Goal: Task Accomplishment & Management: Use online tool/utility

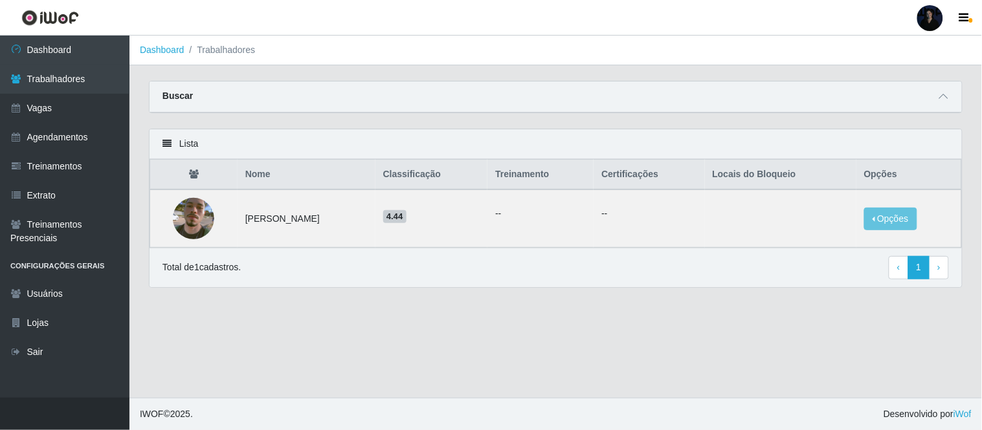
click at [926, 22] on div at bounding box center [930, 18] width 26 height 26
click at [870, 95] on button "Sair" at bounding box center [905, 100] width 117 height 27
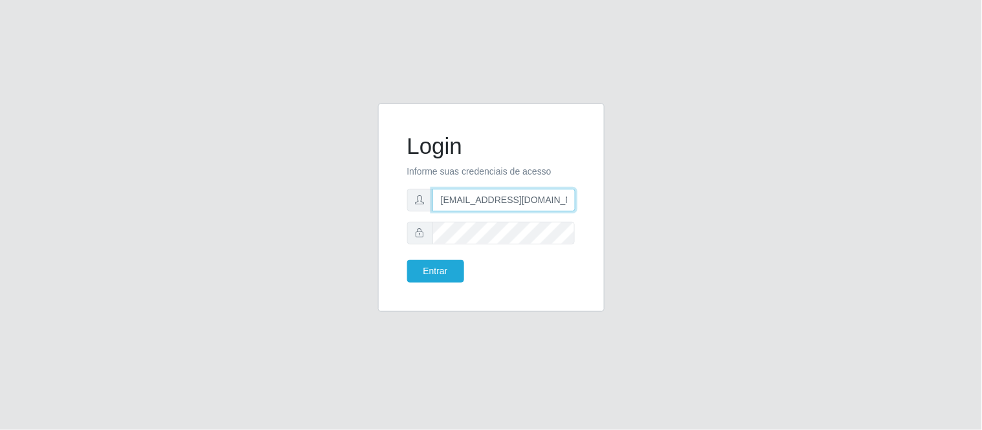
click at [532, 197] on input "[EMAIL_ADDRESS][DOMAIN_NAME]" at bounding box center [503, 200] width 143 height 23
drag, startPoint x: 553, startPoint y: 199, endPoint x: 501, endPoint y: 201, distance: 52.5
click at [501, 201] on input "[EMAIL_ADDRESS][DOMAIN_NAME]" at bounding box center [503, 200] width 143 height 23
type input "[EMAIL_ADDRESS][DOMAIN_NAME]"
click at [426, 269] on button "Entrar" at bounding box center [435, 271] width 57 height 23
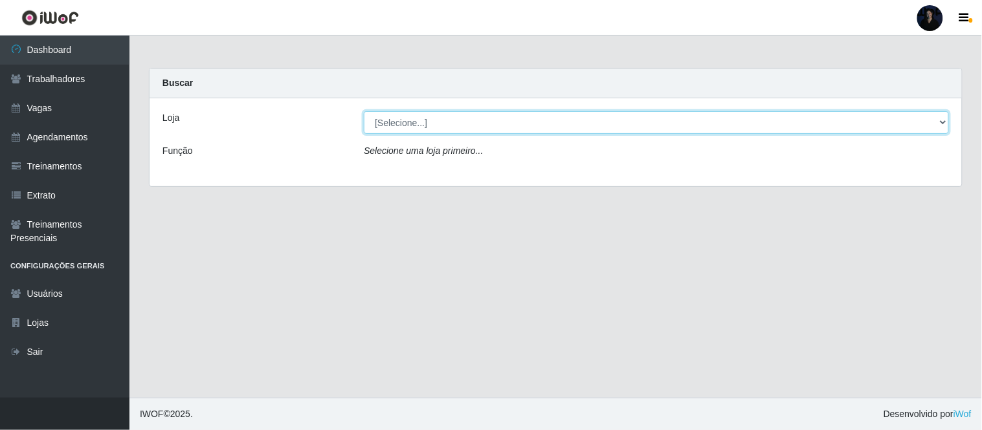
click at [386, 121] on select "[Selecione...] [PERSON_NAME] da Gente - [GEOGRAPHIC_DATA]" at bounding box center [656, 122] width 585 height 23
select select "539"
click at [364, 111] on select "[Selecione...] [PERSON_NAME] da Gente - [GEOGRAPHIC_DATA]" at bounding box center [656, 122] width 585 height 23
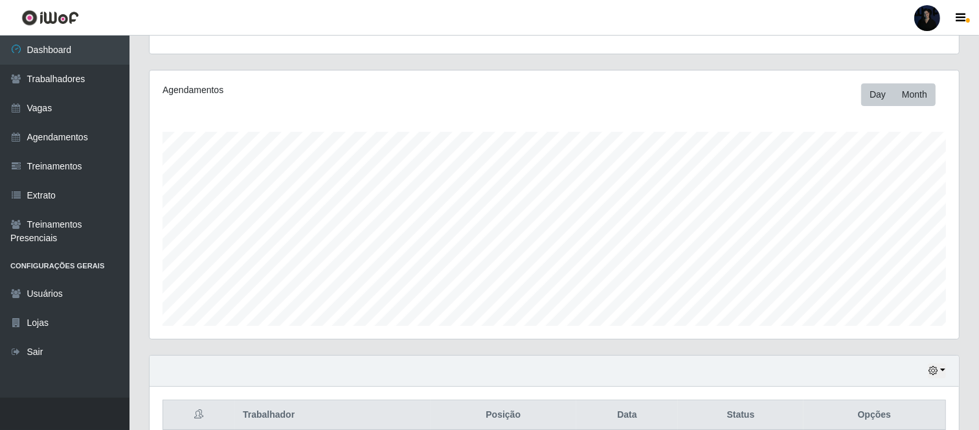
scroll to position [198, 0]
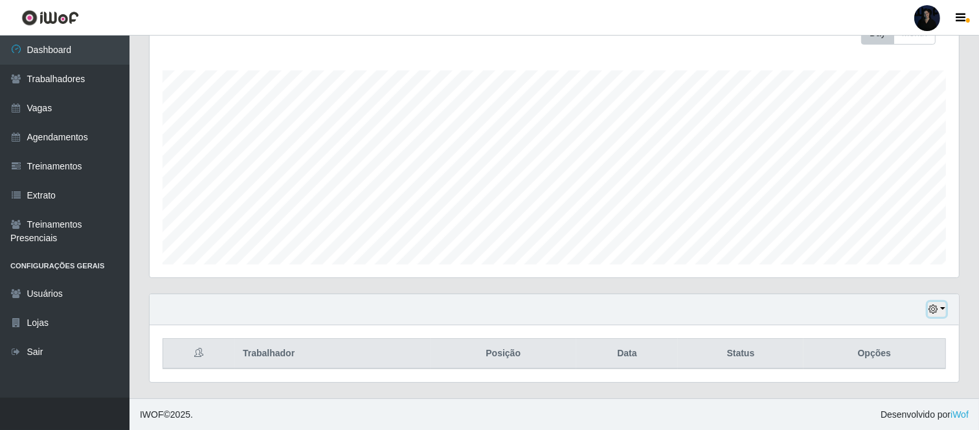
click at [943, 311] on button "button" at bounding box center [937, 309] width 18 height 15
click at [910, 265] on button "1 Semana" at bounding box center [893, 260] width 102 height 27
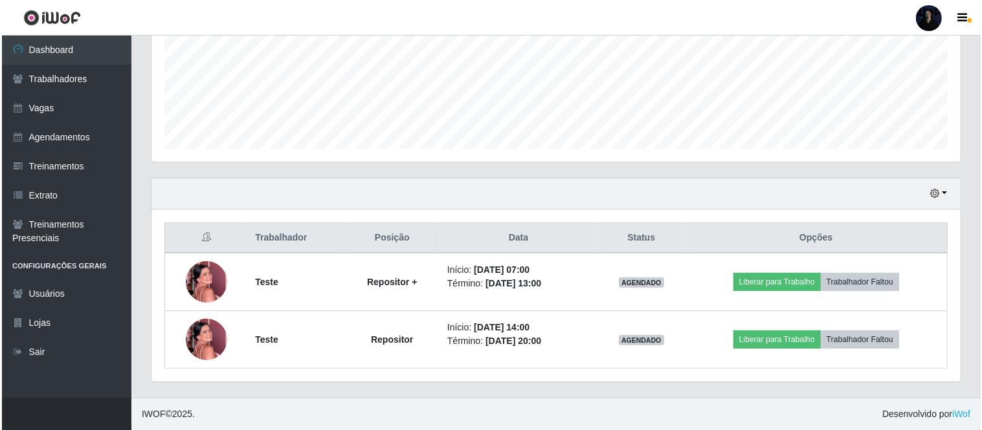
scroll to position [0, 0]
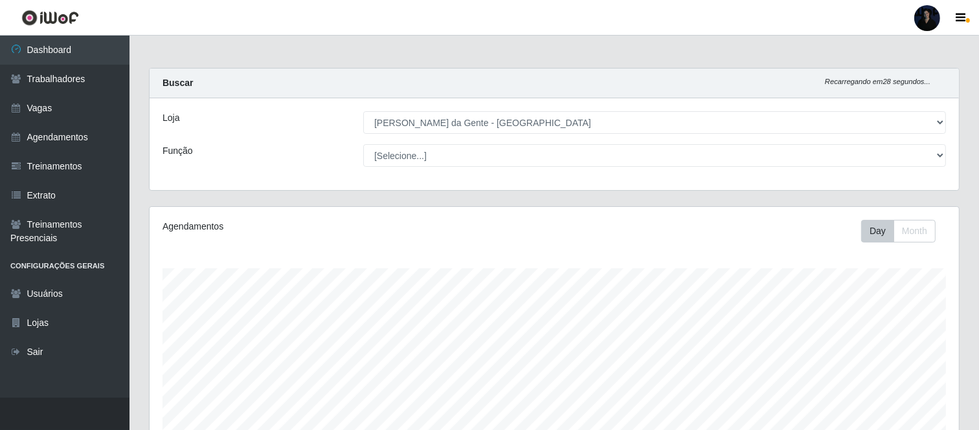
click at [926, 8] on div at bounding box center [927, 18] width 26 height 26
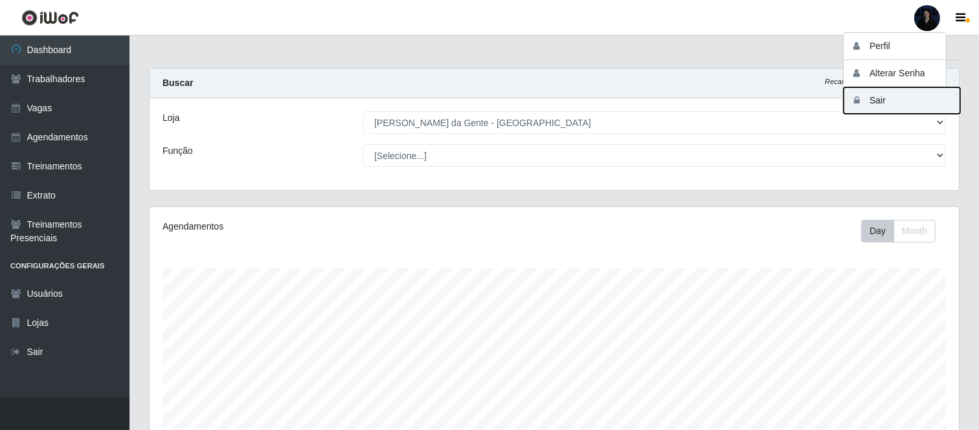
click at [890, 102] on button "Sair" at bounding box center [901, 100] width 117 height 27
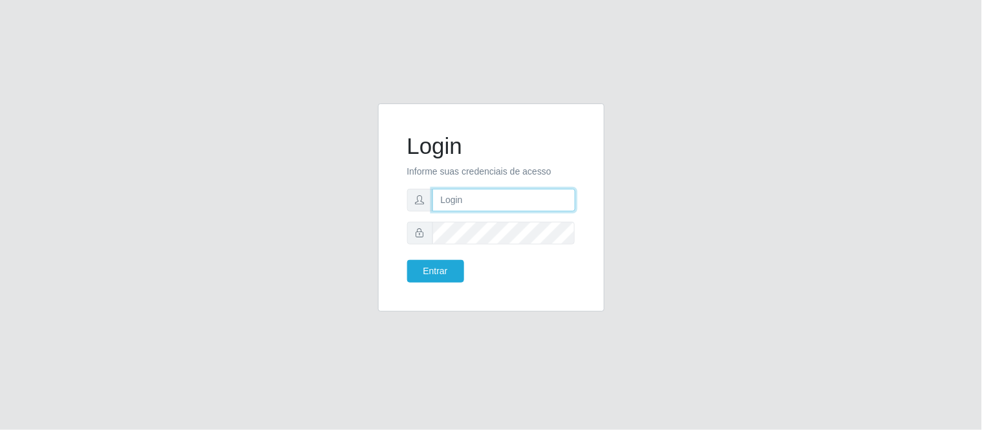
type input "[EMAIL_ADDRESS][DOMAIN_NAME]"
